Goal: Task Accomplishment & Management: Manage account settings

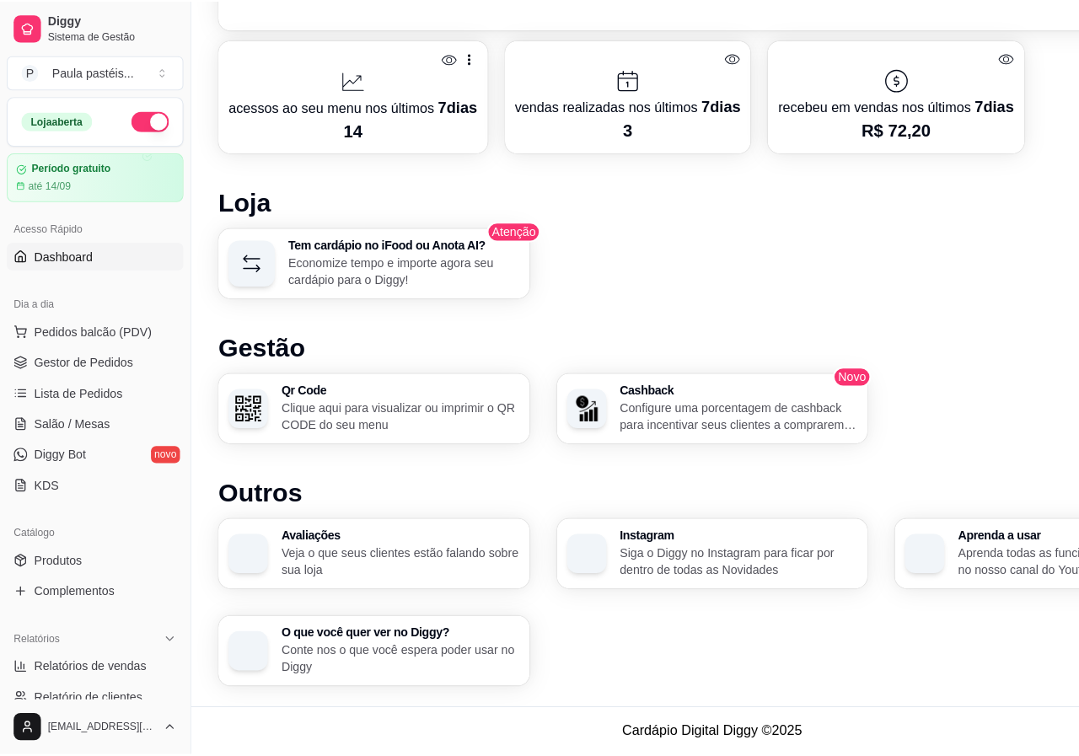
scroll to position [690, 0]
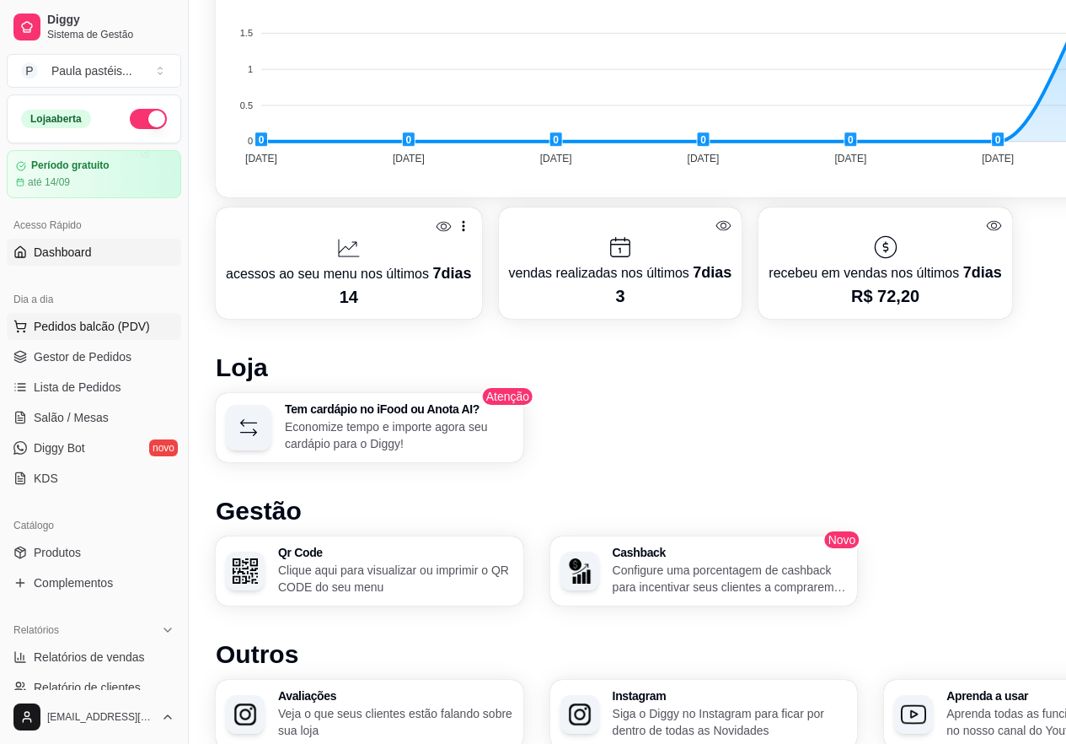
click at [81, 325] on span "Pedidos balcão (PDV)" at bounding box center [92, 326] width 116 height 17
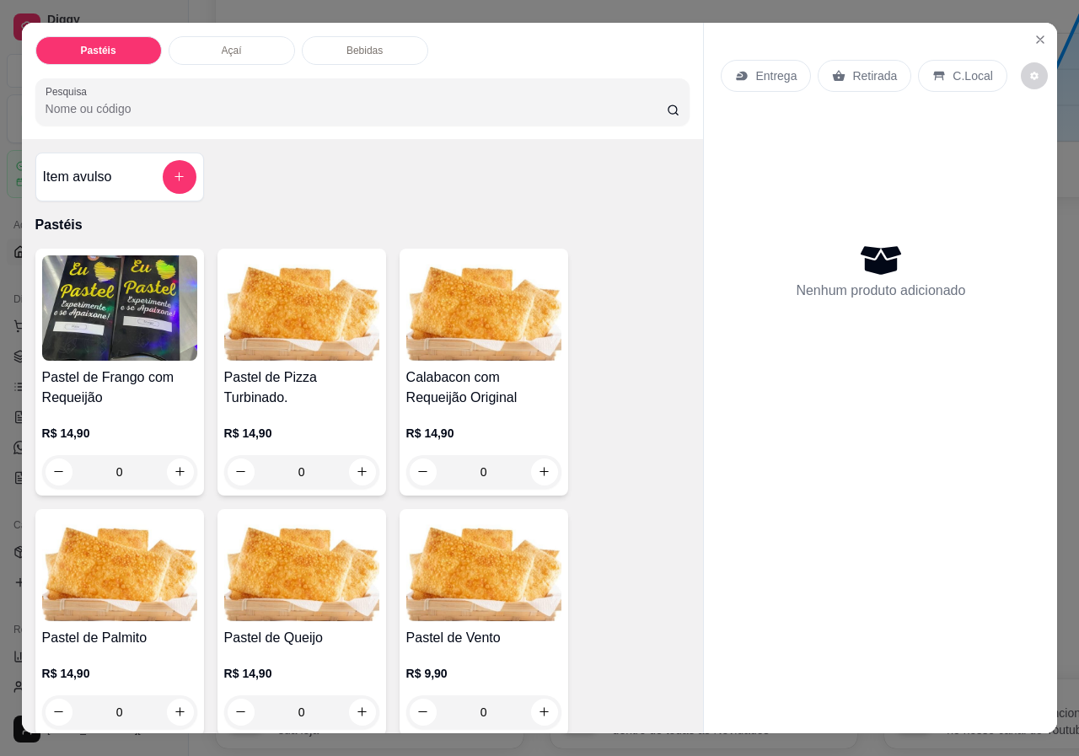
click at [228, 44] on p "Açaí" at bounding box center [232, 50] width 20 height 13
click at [1037, 33] on icon "Close" at bounding box center [1040, 39] width 13 height 13
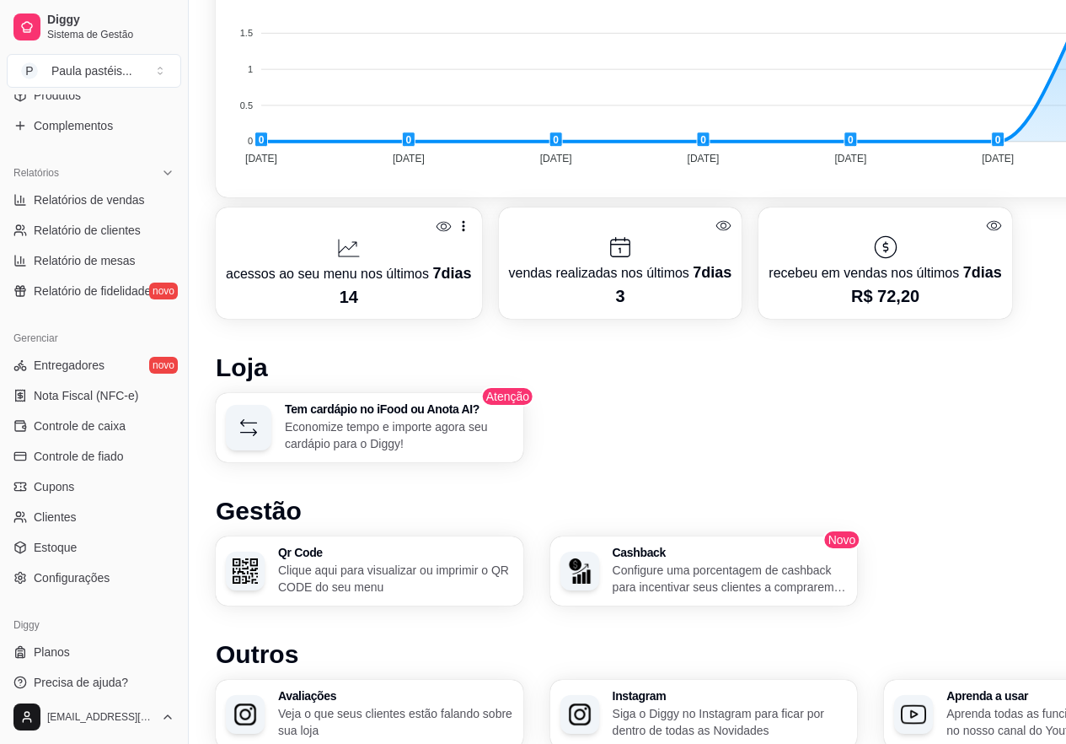
scroll to position [859, 0]
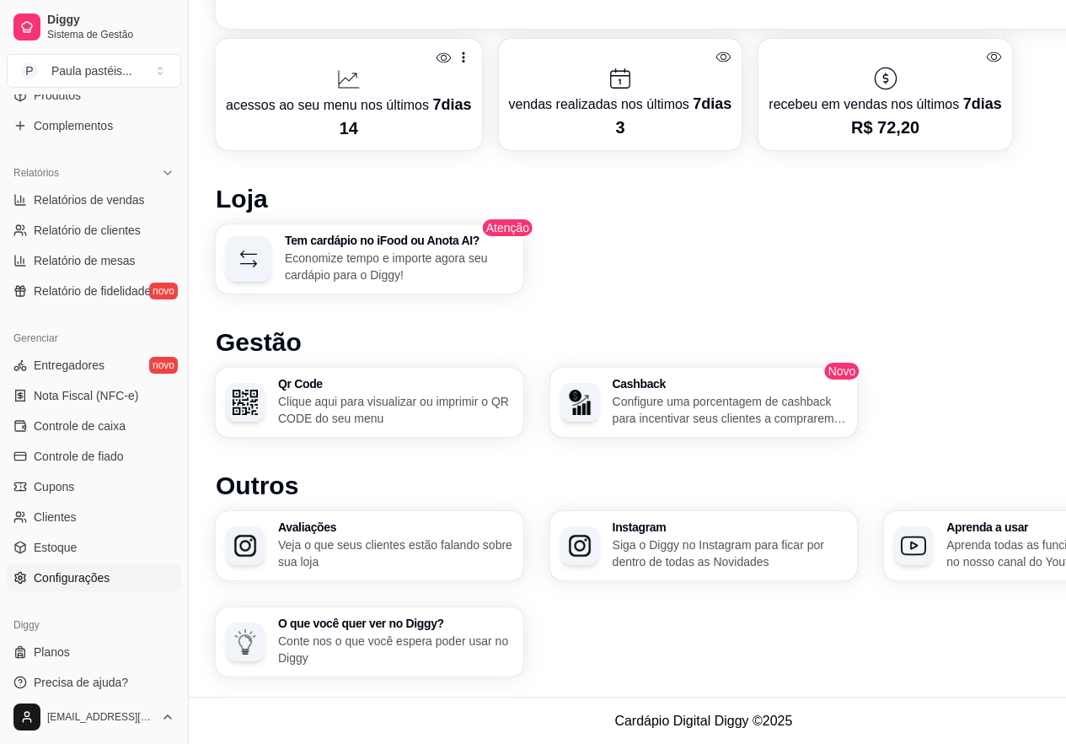
click at [103, 583] on span "Configurações" at bounding box center [72, 577] width 76 height 17
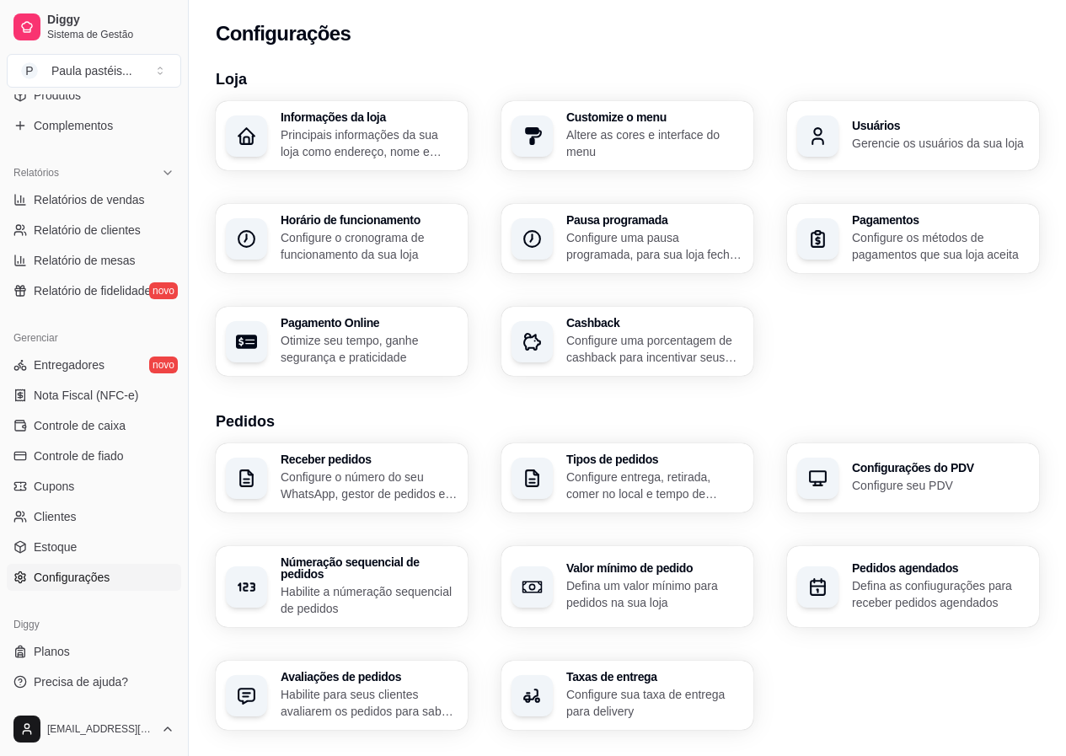
click at [365, 348] on p "Otimize seu tempo, ganhe segurança e praticidade" at bounding box center [369, 349] width 177 height 34
select select "4.98"
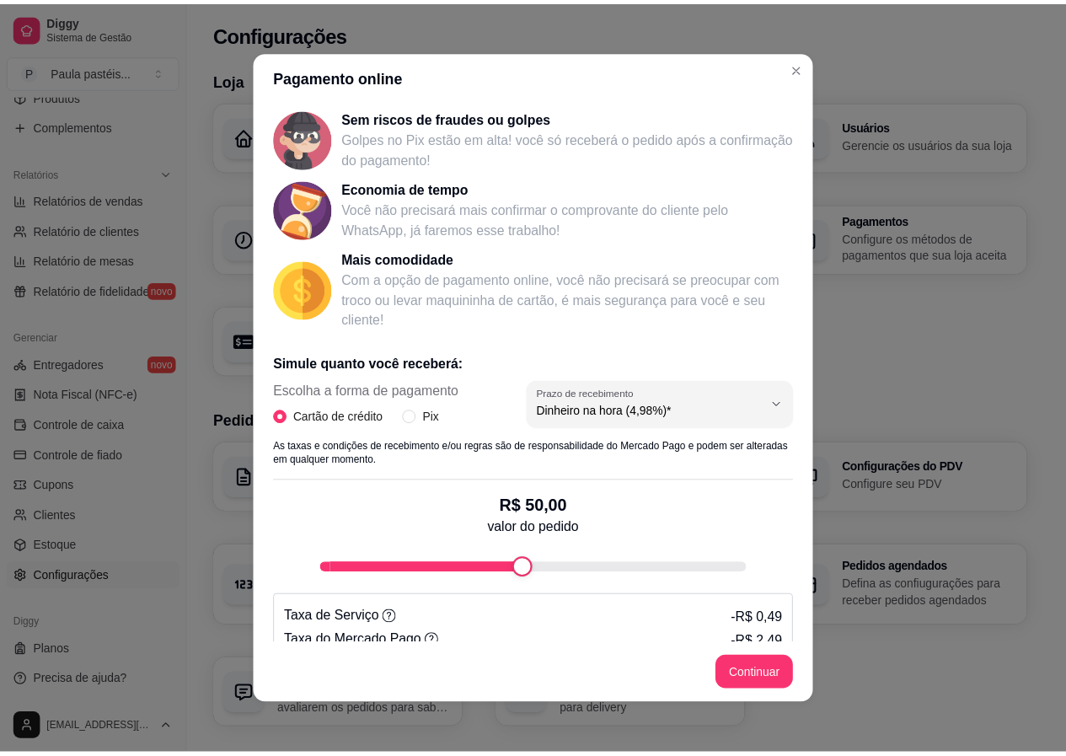
scroll to position [135, 0]
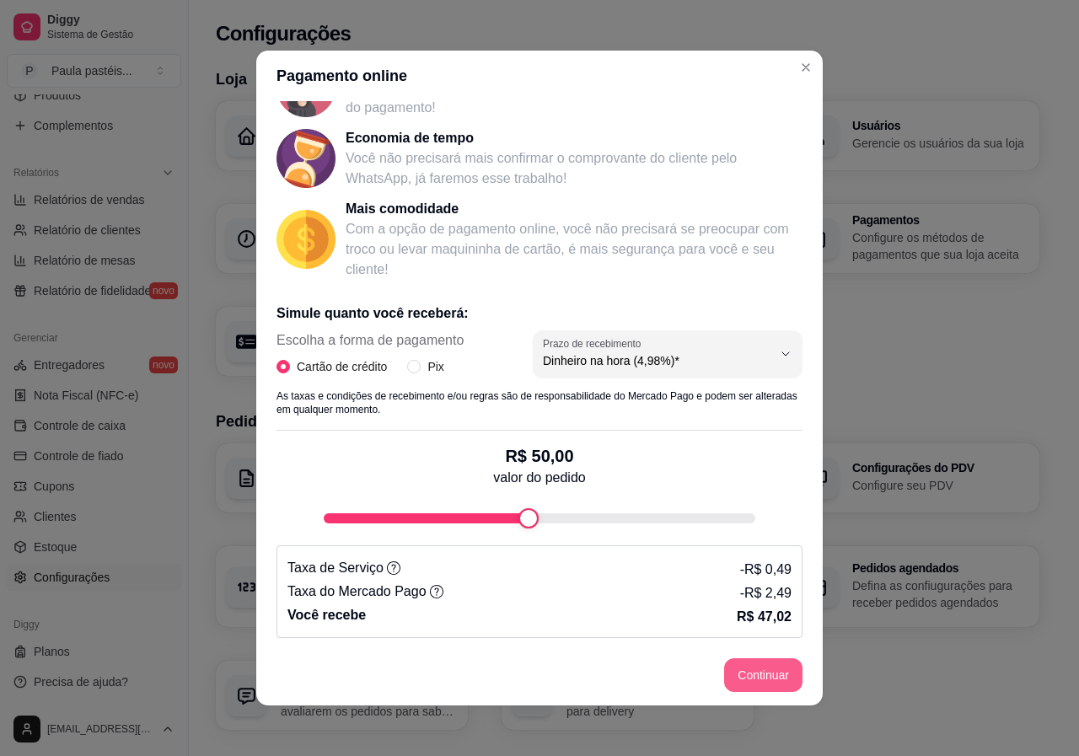
click at [765, 677] on button "Continuar" at bounding box center [763, 675] width 78 height 34
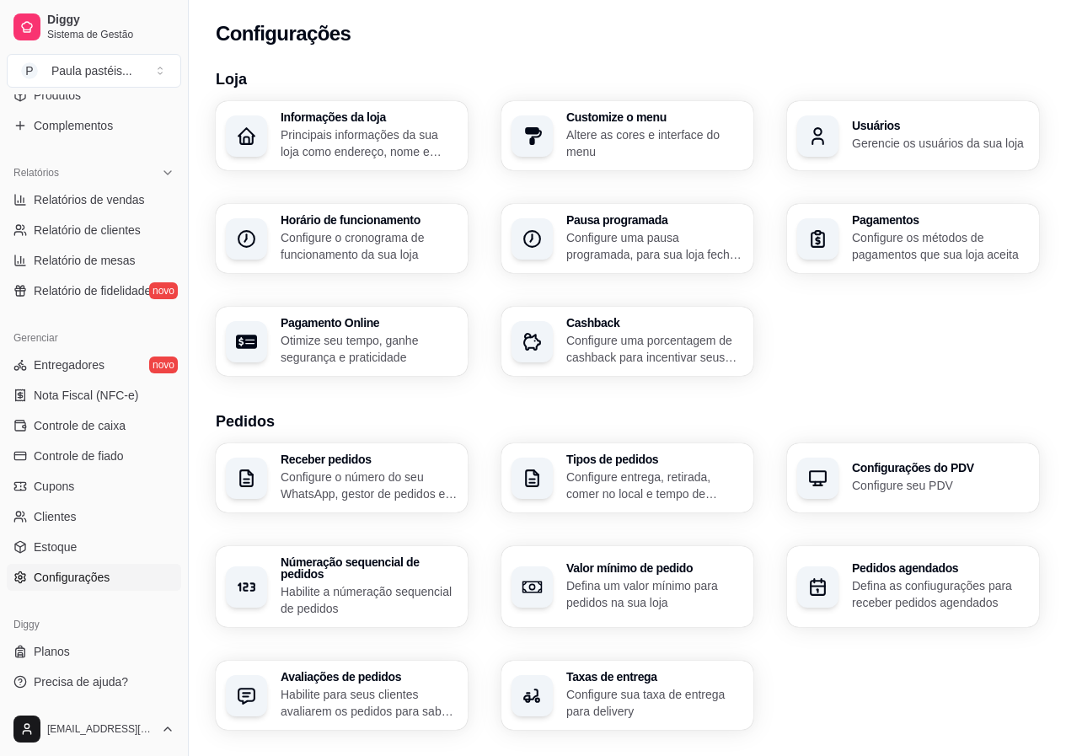
click at [926, 475] on div "Configurações do PDV Configure seu PDV" at bounding box center [940, 478] width 177 height 32
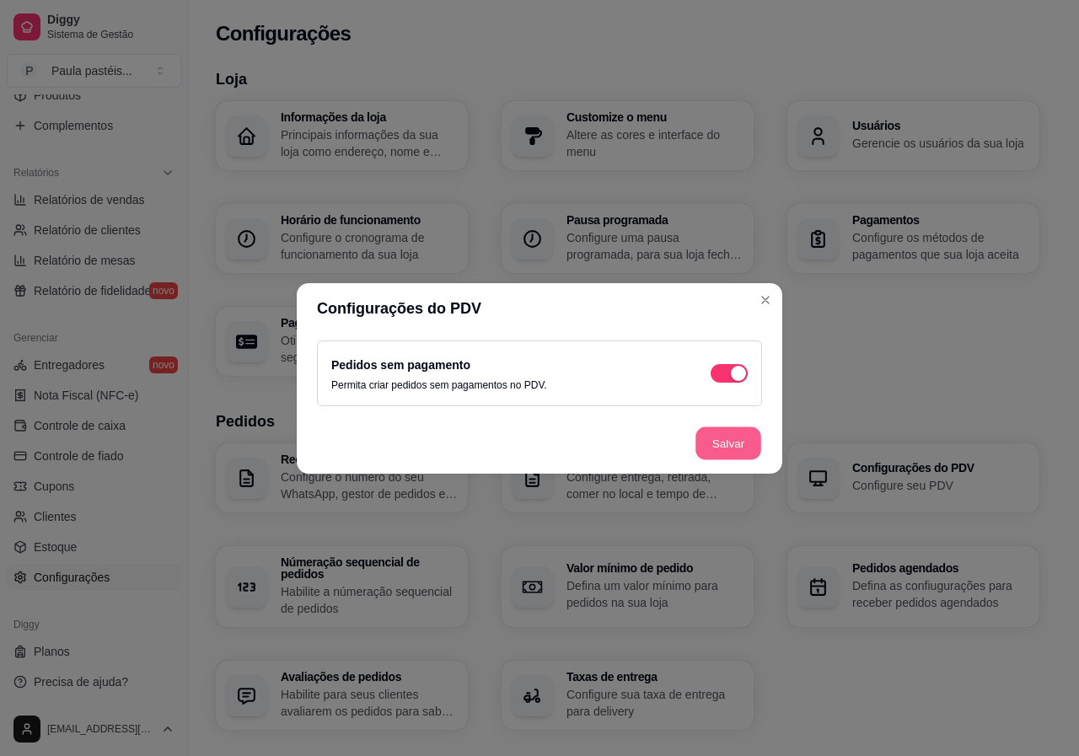
click at [747, 445] on button "Salvar" at bounding box center [728, 443] width 66 height 33
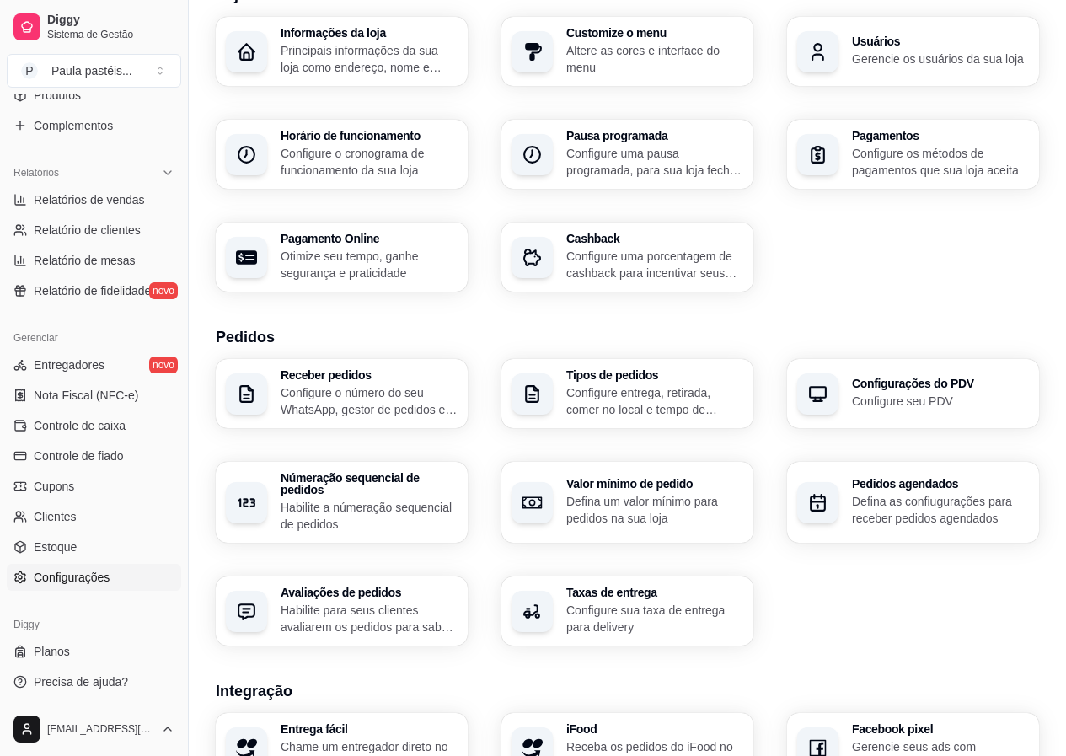
scroll to position [169, 0]
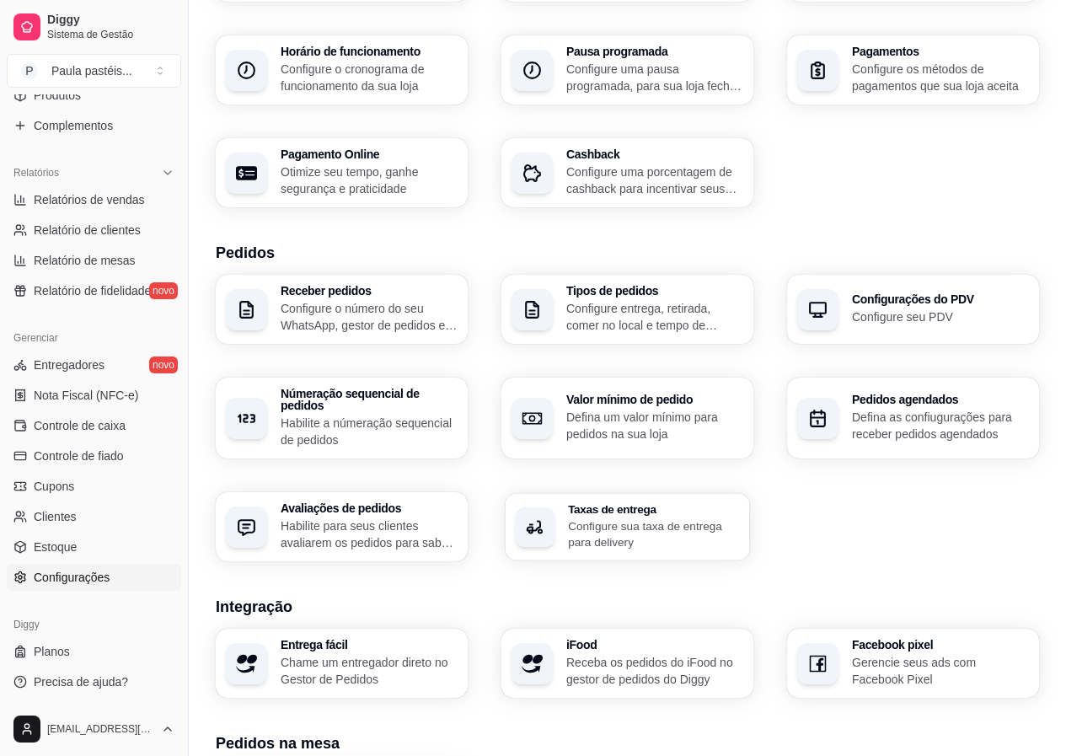
click at [628, 518] on p "Configure sua taxa de entrega para delivery" at bounding box center [654, 534] width 172 height 33
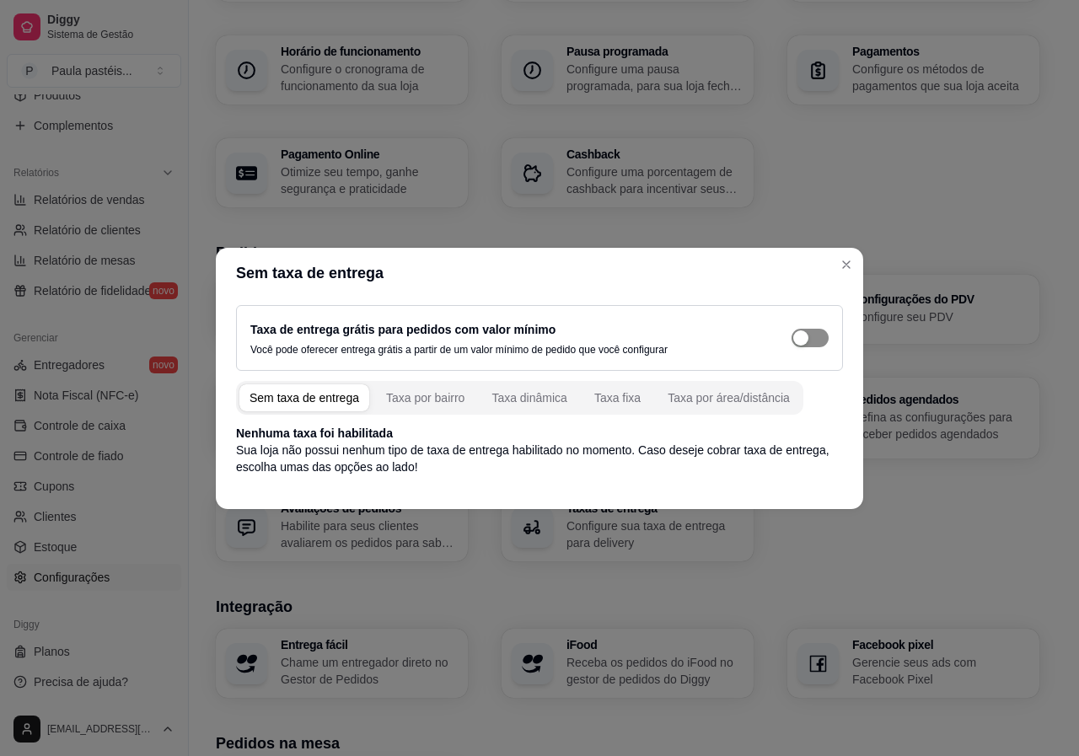
click at [816, 334] on span "button" at bounding box center [810, 338] width 37 height 19
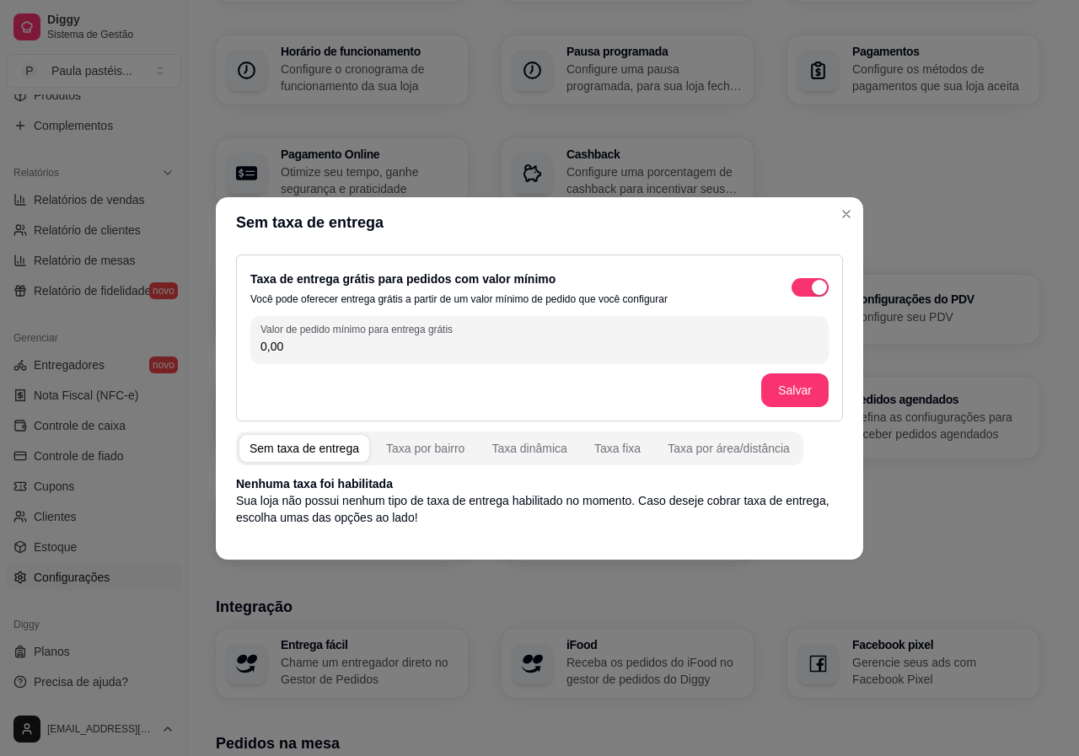
click at [296, 347] on input "0,00" at bounding box center [539, 346] width 558 height 17
type input "50,00"
click at [432, 448] on div "Taxa por bairro" at bounding box center [425, 448] width 78 height 17
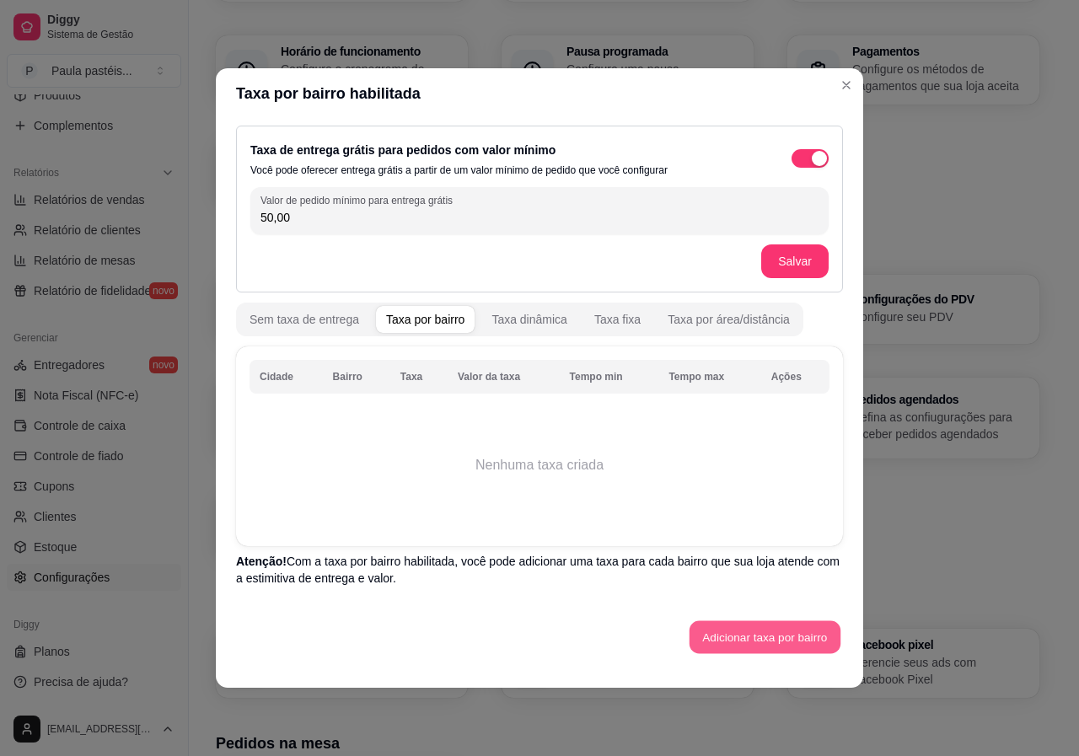
click at [765, 645] on button "Adicionar taxa por bairro" at bounding box center [765, 637] width 151 height 33
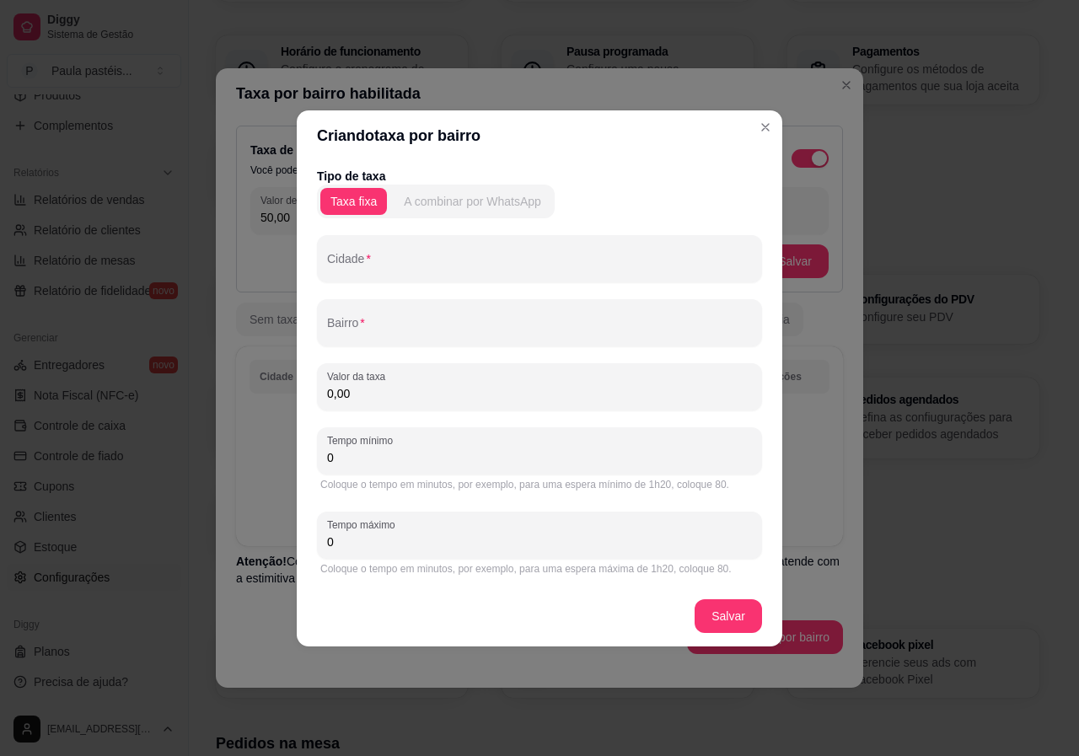
click at [464, 209] on div "A combinar por WhatsApp" at bounding box center [472, 201] width 137 height 17
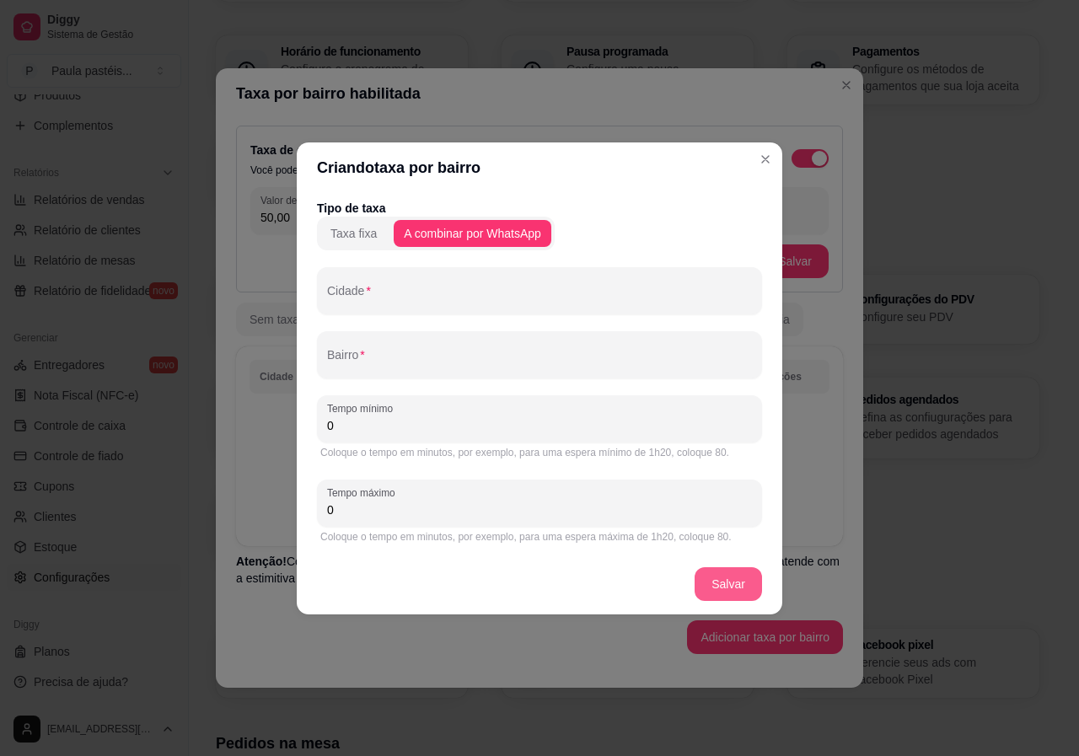
click at [741, 583] on button "Salvar" at bounding box center [728, 584] width 67 height 34
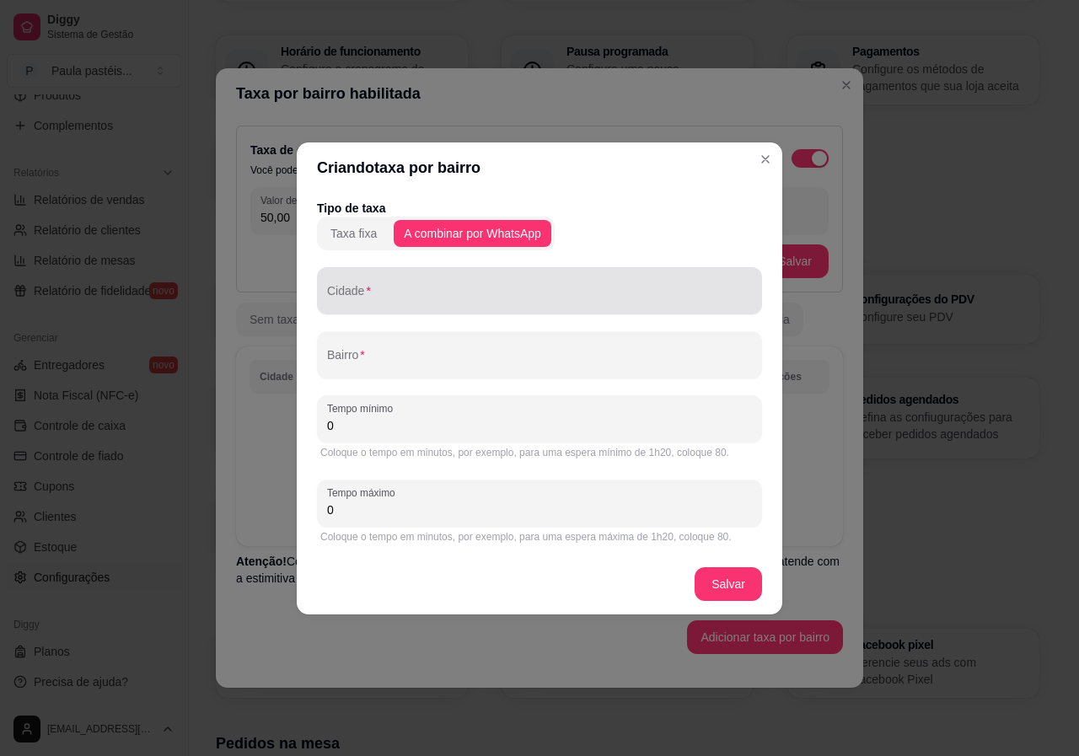
click at [375, 306] on div at bounding box center [539, 291] width 425 height 34
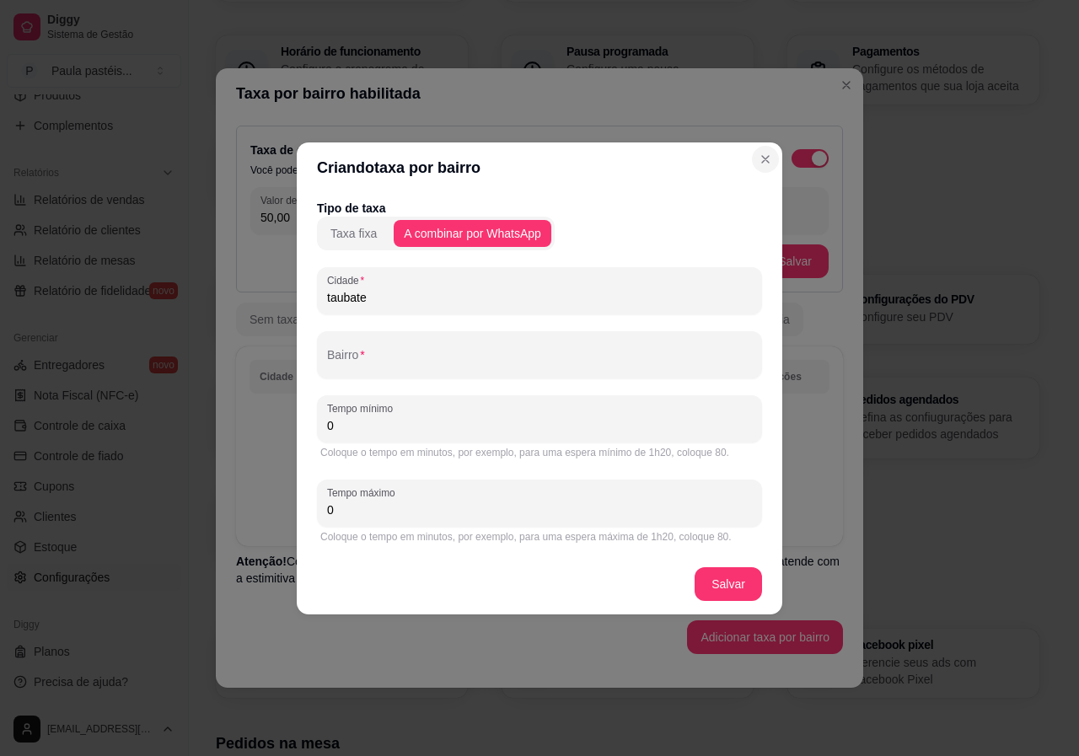
type input "taubate"
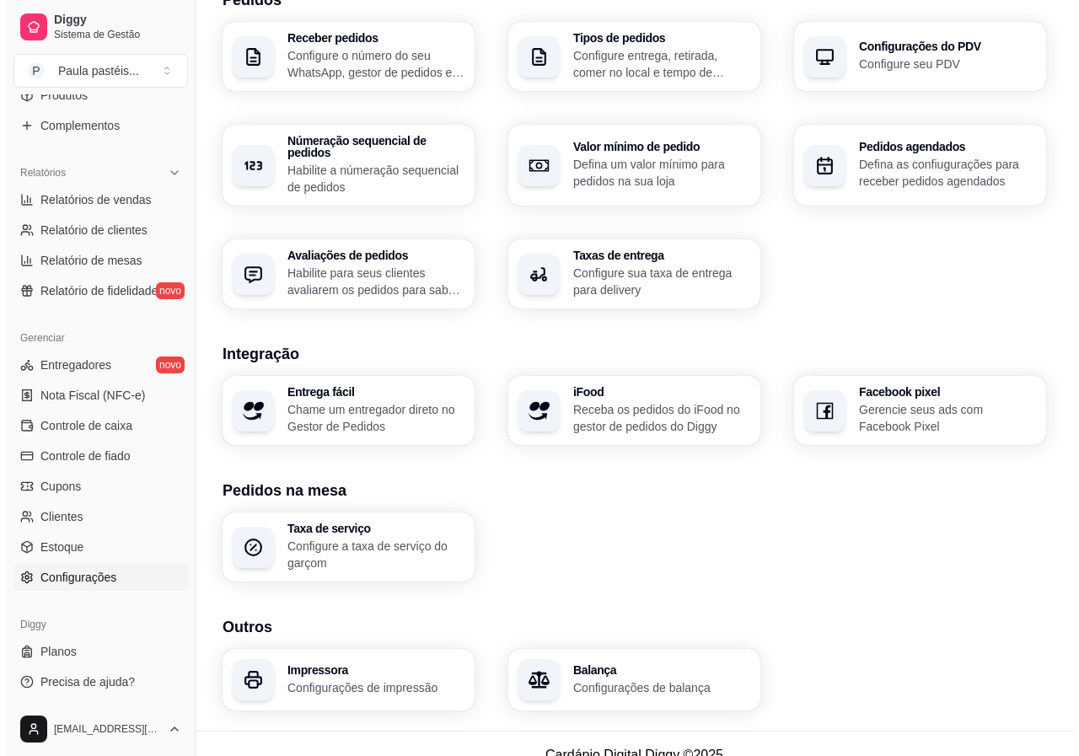
scroll to position [432, 0]
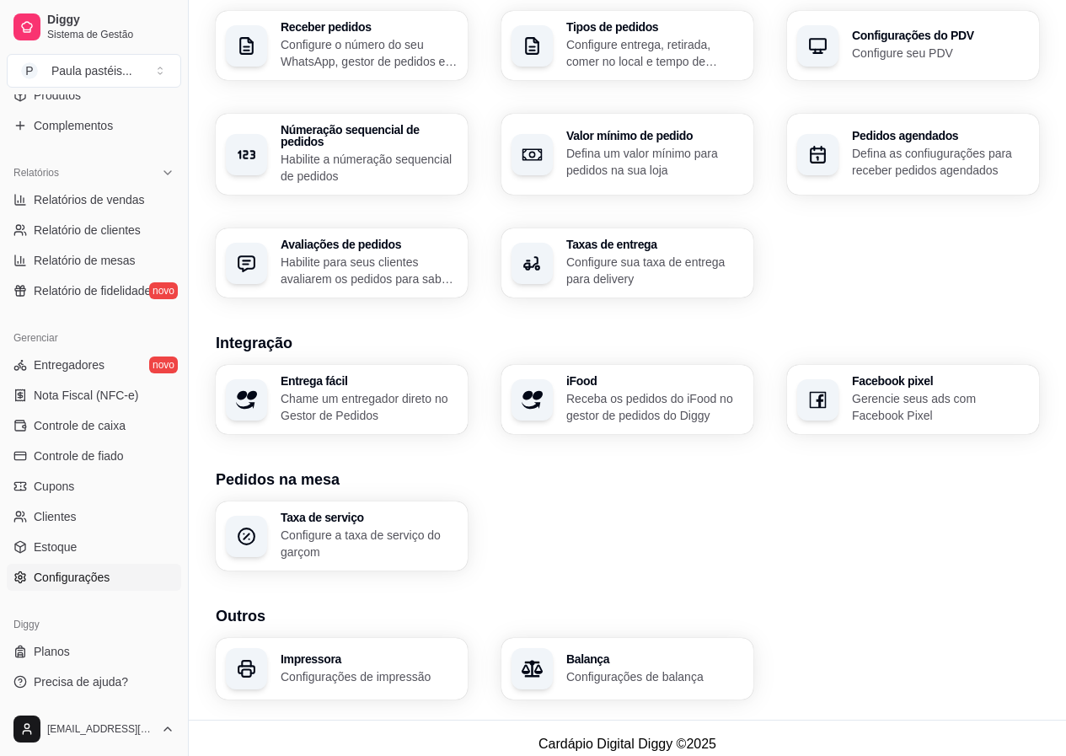
click at [336, 669] on p "Configurações de impressão" at bounding box center [369, 677] width 177 height 17
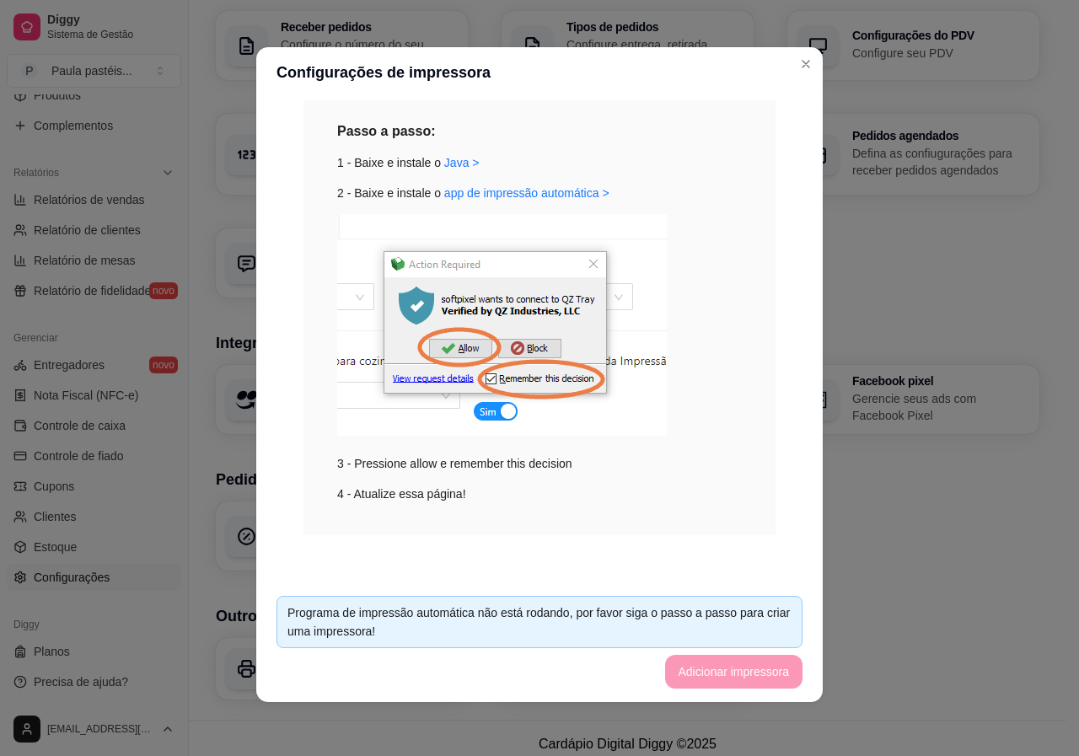
scroll to position [114, 0]
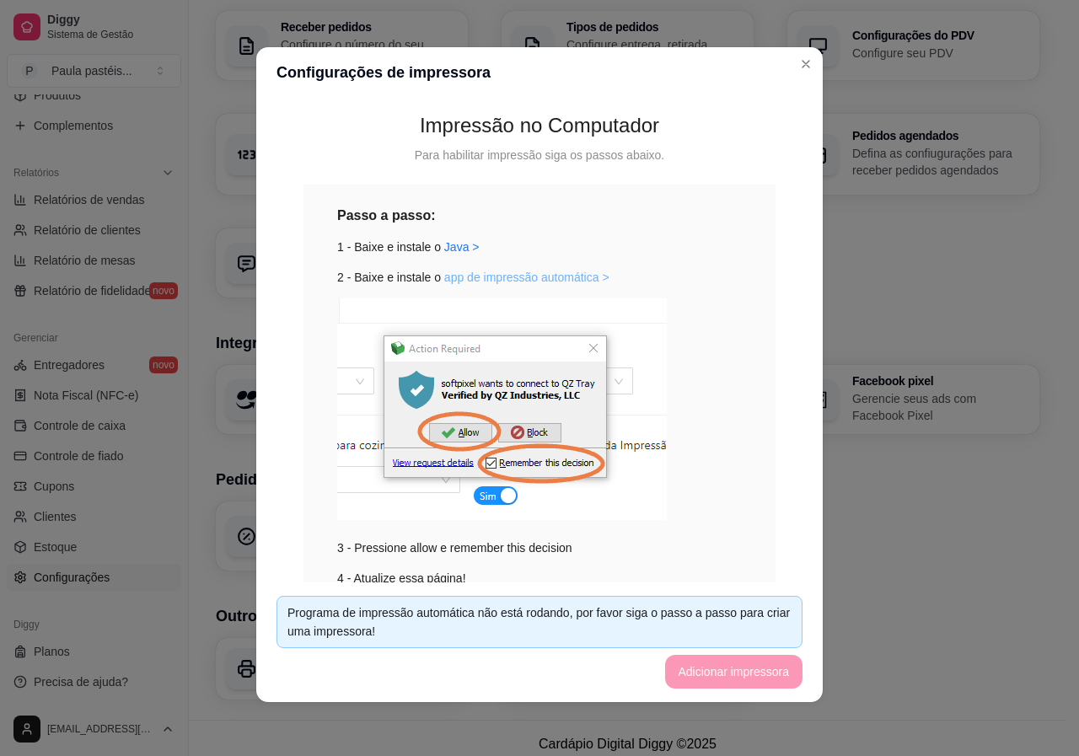
click at [476, 284] on link "app de impressão automática >" at bounding box center [526, 277] width 165 height 13
